Goal: Use online tool/utility: Utilize a website feature to perform a specific function

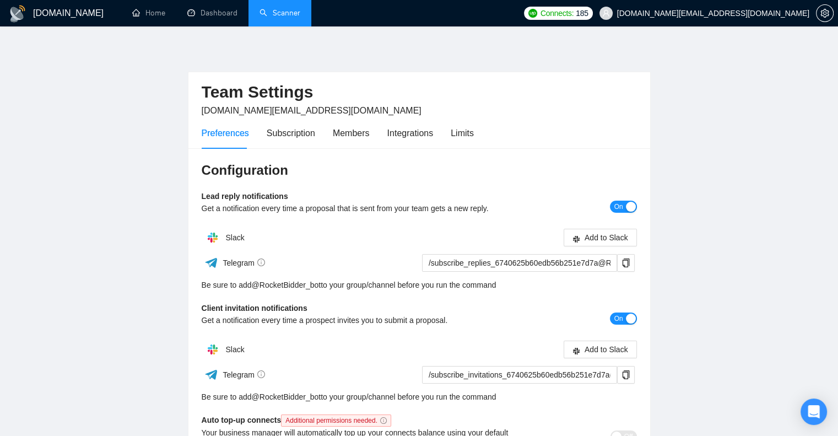
click at [287, 14] on link "Scanner" at bounding box center [279, 12] width 41 height 9
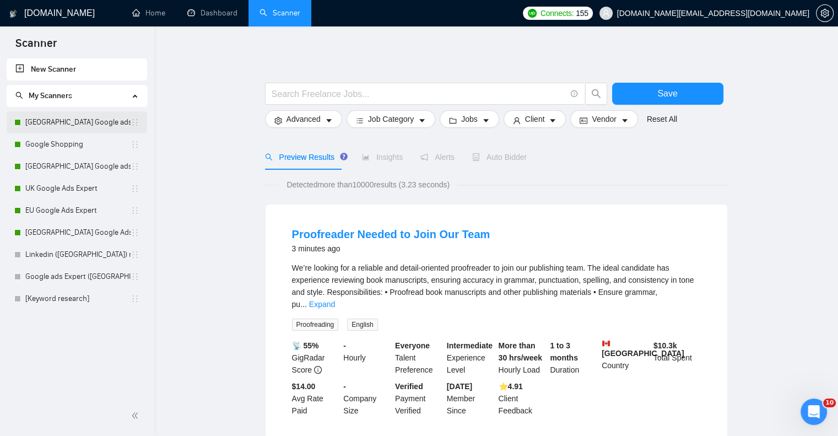
click at [64, 132] on link "[GEOGRAPHIC_DATA] Google ads Expert" at bounding box center [77, 122] width 105 height 22
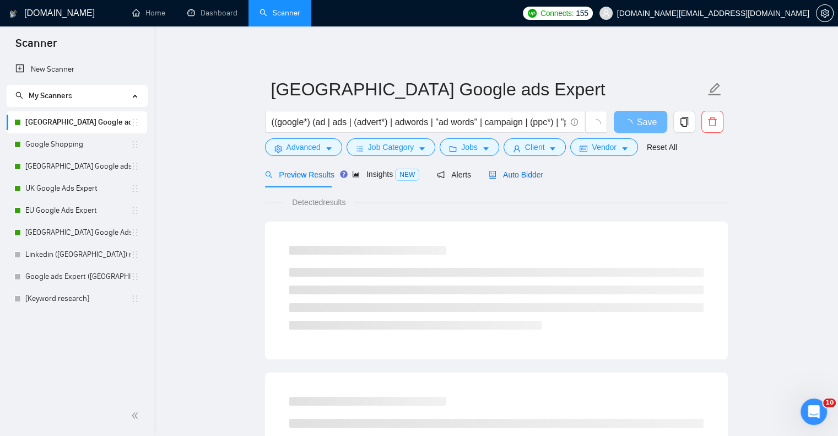
click at [504, 176] on span "Auto Bidder" at bounding box center [516, 174] width 55 height 9
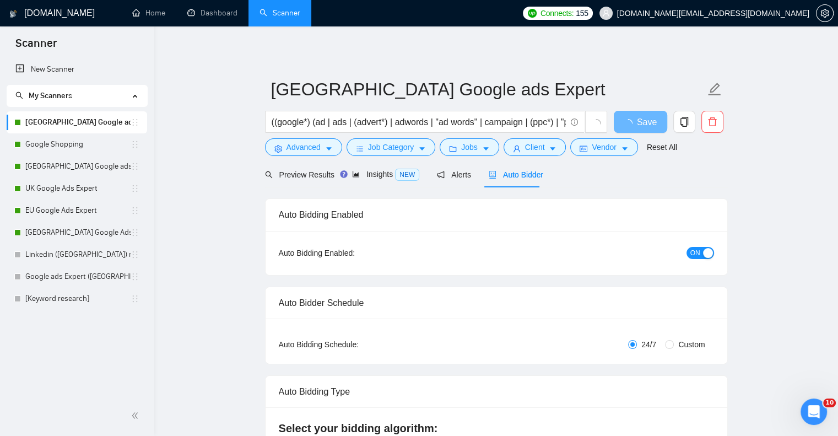
checkbox input "true"
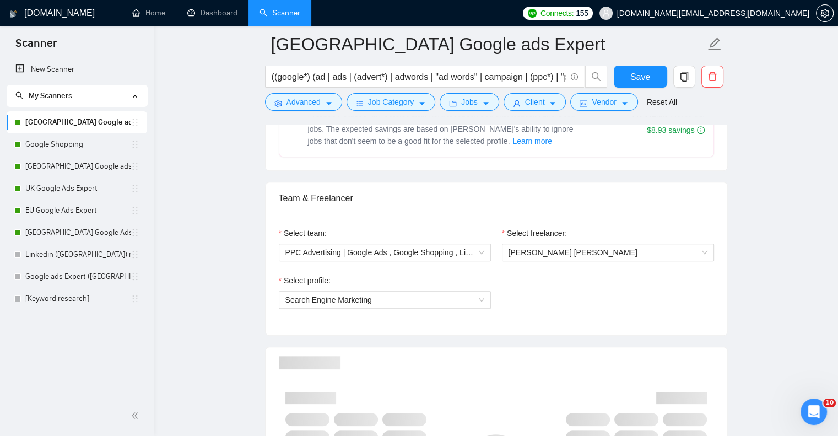
scroll to position [826, 0]
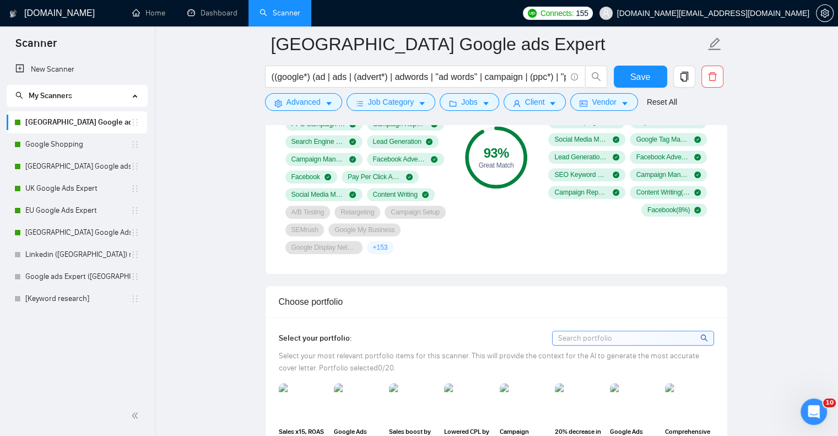
click at [583, 334] on input at bounding box center [632, 338] width 161 height 14
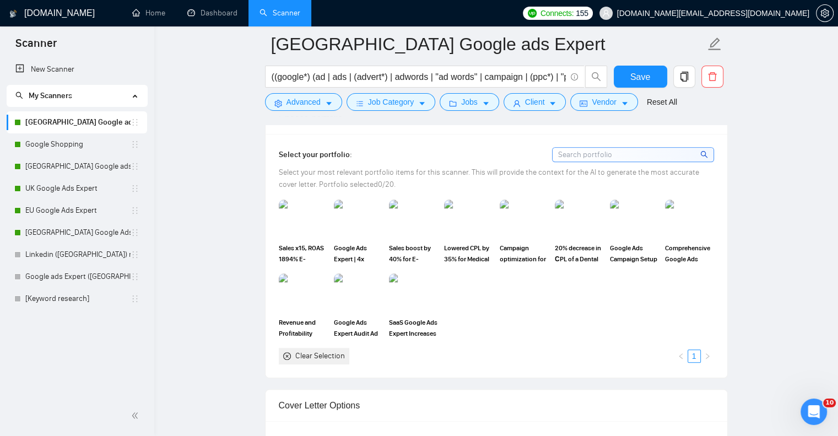
scroll to position [936, 0]
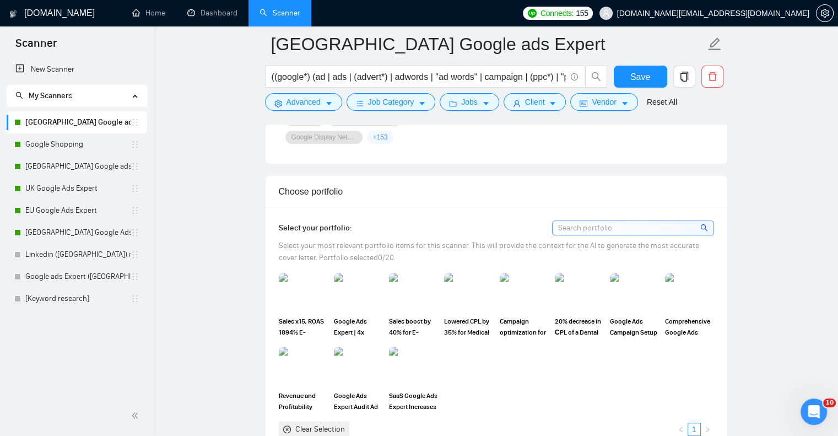
click at [641, 227] on input at bounding box center [632, 228] width 161 height 14
type input "r"
click at [641, 227] on input "r" at bounding box center [632, 228] width 161 height 14
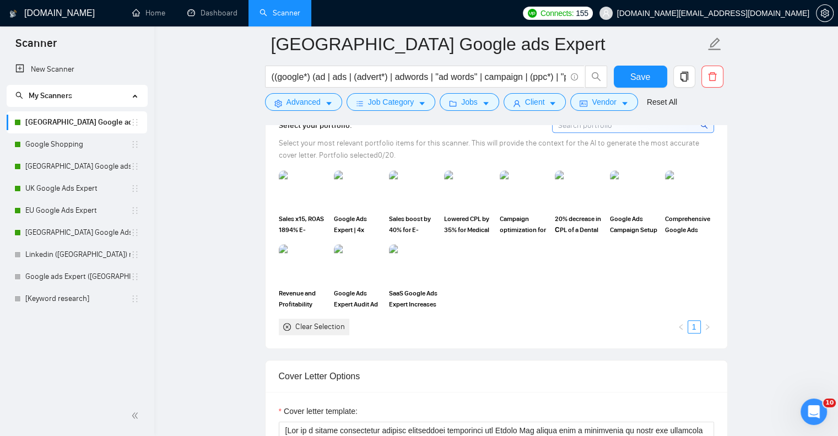
scroll to position [991, 0]
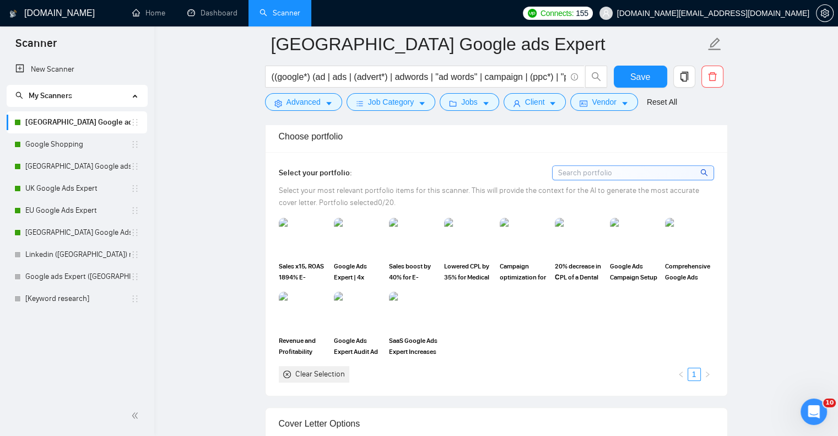
click at [408, 310] on img at bounding box center [413, 310] width 48 height 39
click at [408, 310] on rect at bounding box center [413, 311] width 18 height 18
click at [44, 146] on link "Google Shopping" at bounding box center [77, 144] width 105 height 22
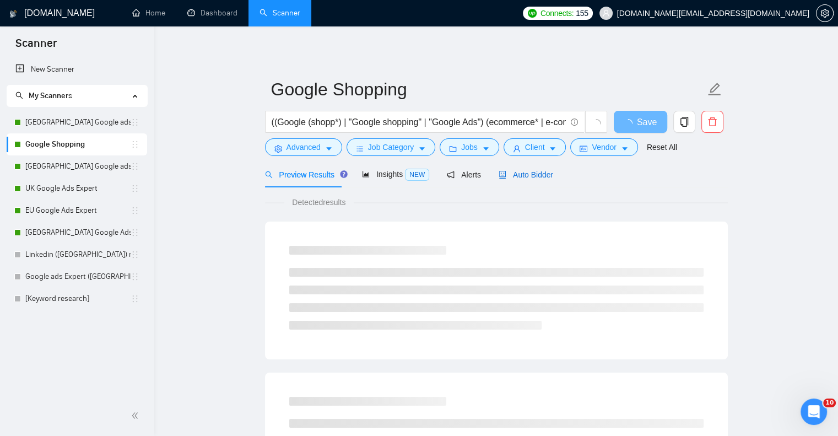
click at [512, 175] on span "Auto Bidder" at bounding box center [525, 174] width 55 height 9
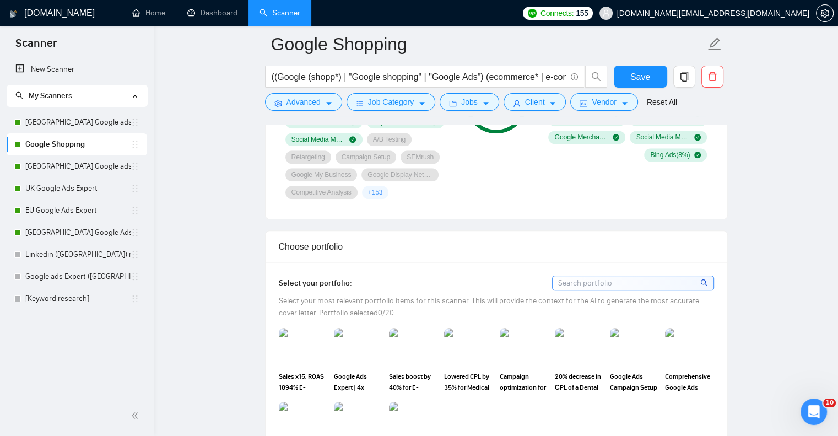
scroll to position [991, 0]
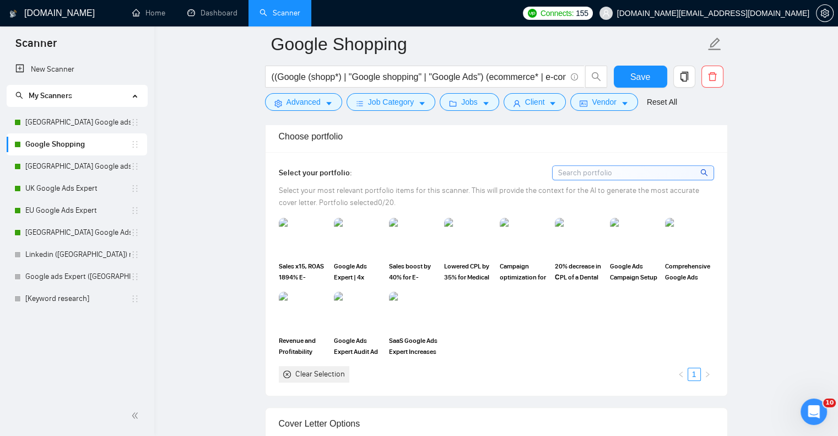
click at [615, 172] on input at bounding box center [632, 173] width 161 height 14
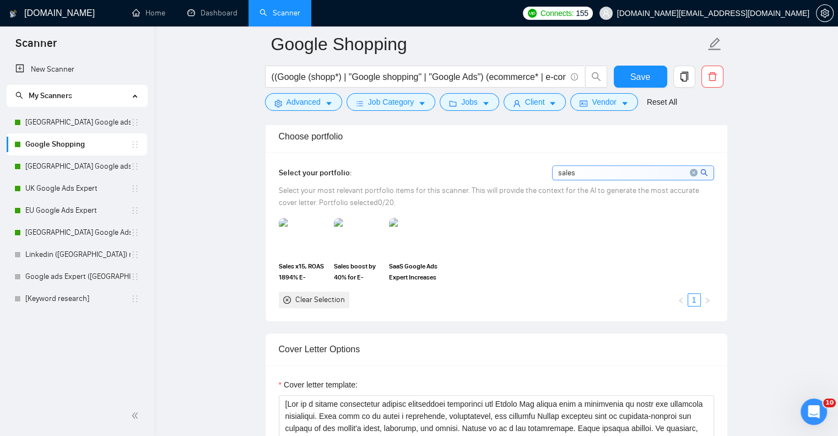
type input "sales"
click at [490, 262] on div "Sales x15, ROAS 1894% E-commerce Healthcare Google Ads Specialist Sales boost b…" at bounding box center [496, 263] width 442 height 90
